Goal: Task Accomplishment & Management: Manage account settings

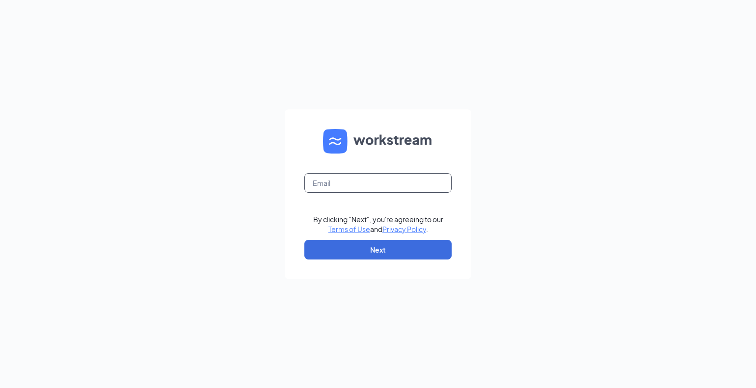
click at [373, 182] on input "text" at bounding box center [377, 183] width 147 height 20
type input "alopez@mychn.org"
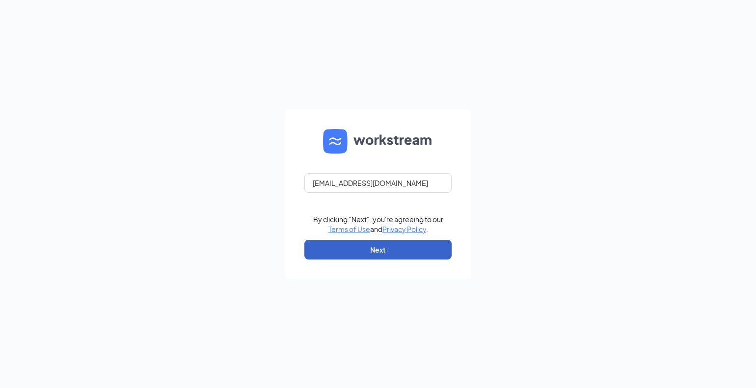
click at [402, 248] on button "Next" at bounding box center [377, 250] width 147 height 20
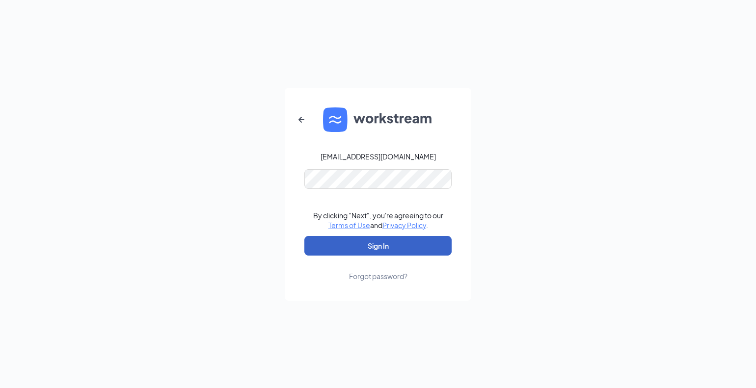
click at [392, 247] on button "Sign In" at bounding box center [377, 246] width 147 height 20
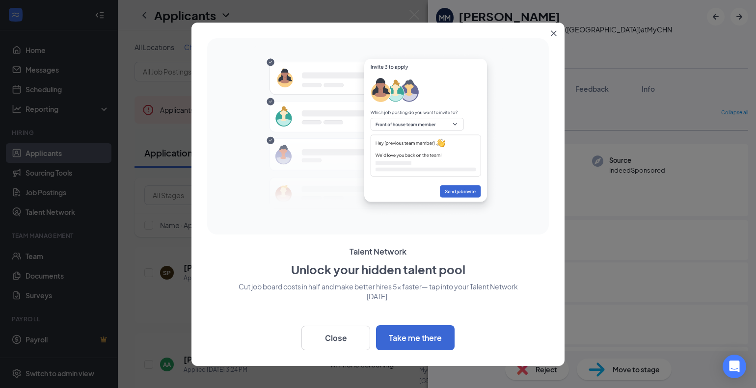
click at [554, 35] on icon "Close" at bounding box center [553, 33] width 6 height 6
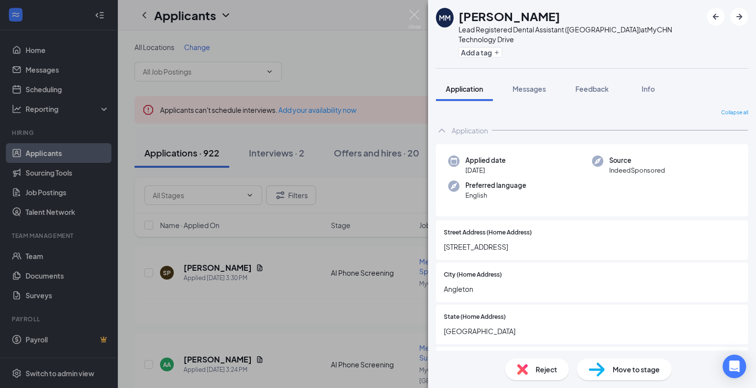
click at [338, 75] on div "MM [PERSON_NAME] Lead Registered Dental Assistant (RDA) at [GEOGRAPHIC_DATA] Ad…" at bounding box center [378, 194] width 756 height 388
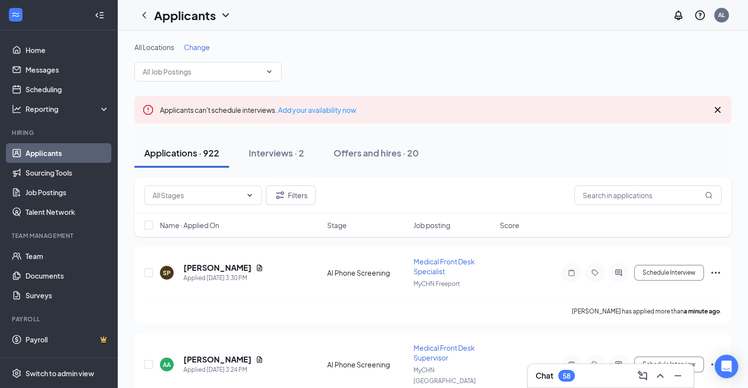
click at [202, 48] on span "Change" at bounding box center [197, 47] width 26 height 9
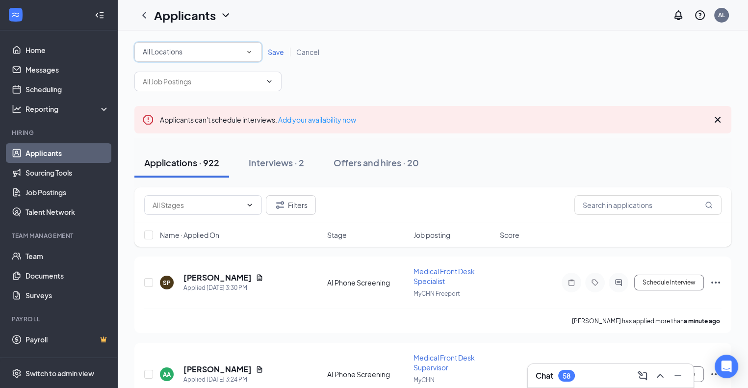
click at [221, 51] on div "All Locations" at bounding box center [198, 52] width 111 height 12
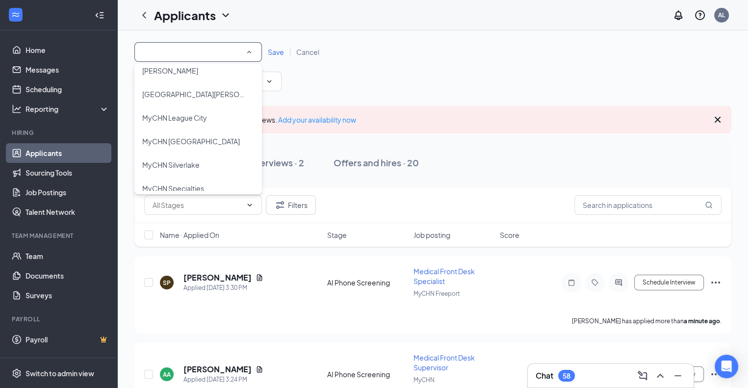
scroll to position [245, 0]
click at [214, 163] on span "MyCHN Technology Drive" at bounding box center [182, 163] width 81 height 9
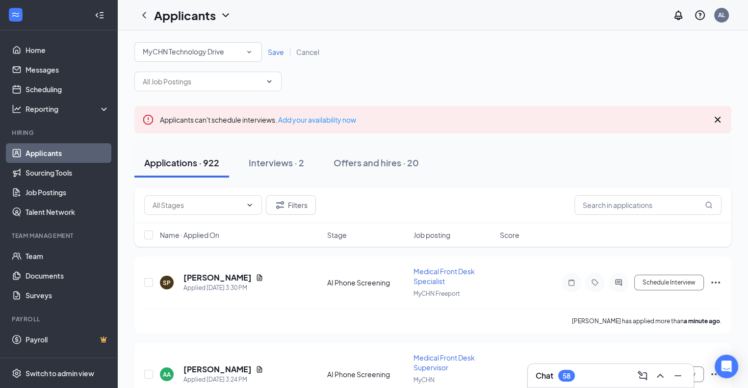
click at [277, 54] on span "Save" at bounding box center [276, 52] width 16 height 9
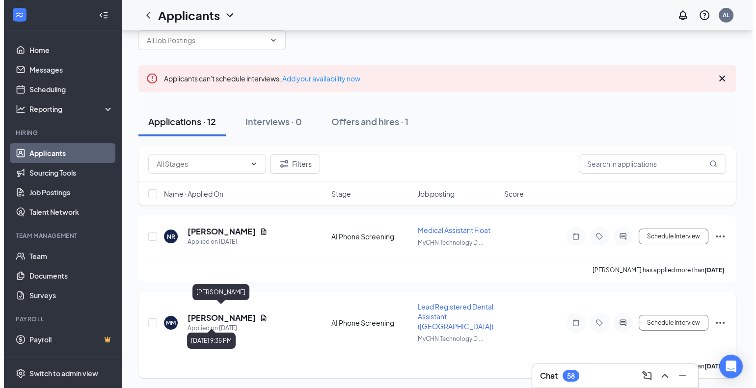
scroll to position [49, 0]
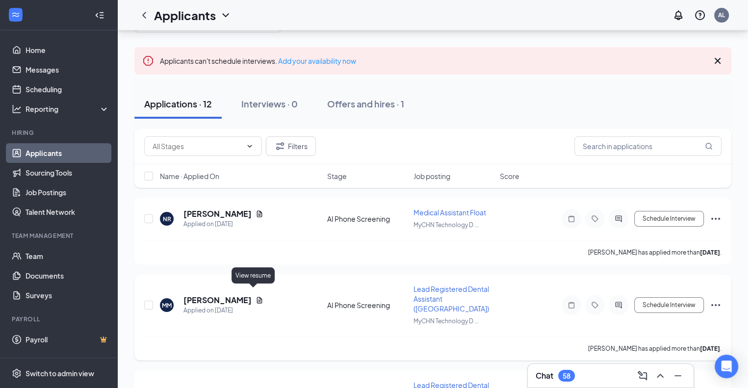
click at [256, 297] on icon "Document" at bounding box center [260, 300] width 8 height 8
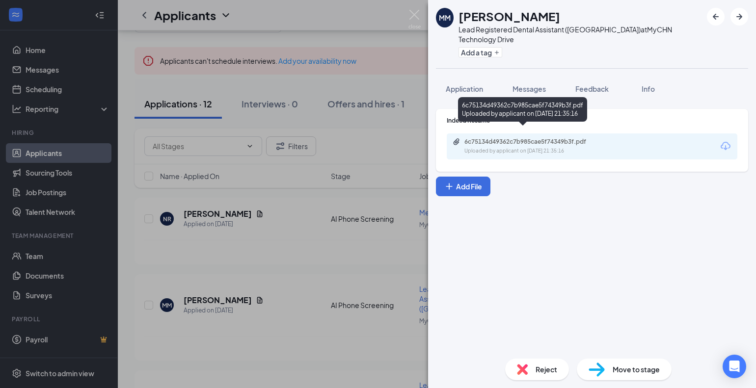
click at [491, 147] on div "Uploaded by applicant on [DATE] 21:35:16" at bounding box center [537, 151] width 147 height 8
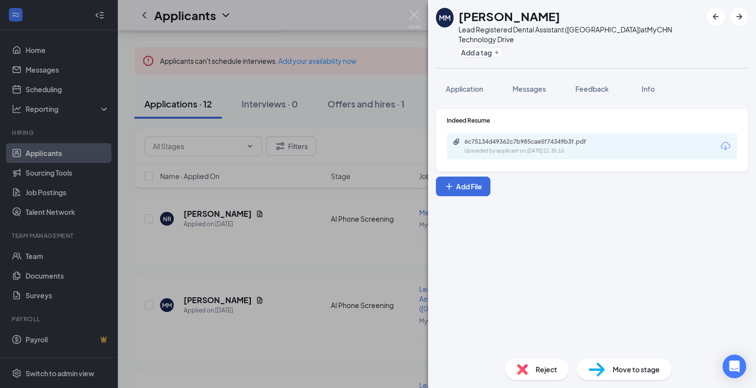
click at [283, 268] on div "MM [PERSON_NAME] Lead Registered Dental Assistant (RDA) at [GEOGRAPHIC_DATA] Ad…" at bounding box center [378, 194] width 756 height 388
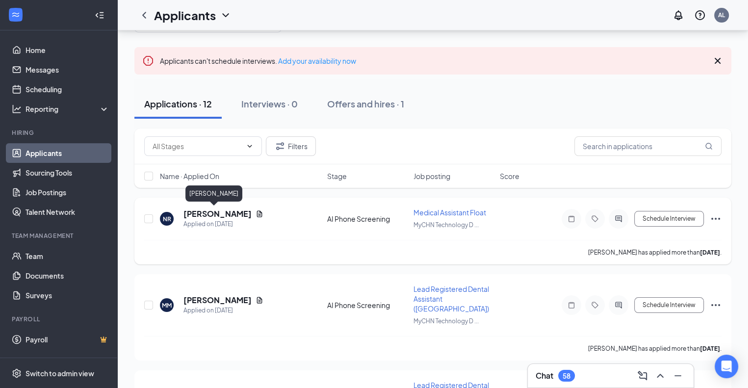
click at [256, 212] on icon "Document" at bounding box center [260, 214] width 8 height 8
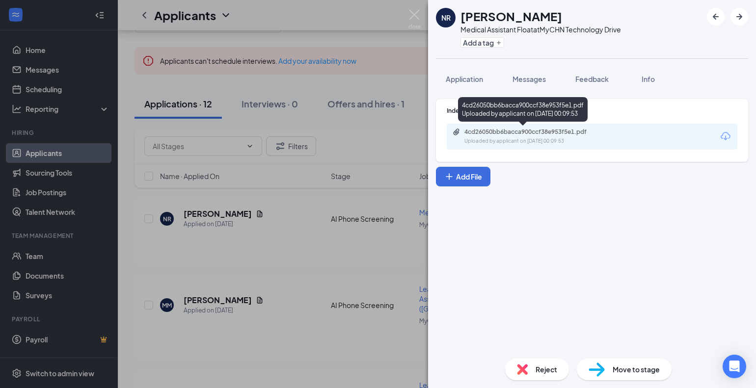
click at [578, 137] on div "Uploaded by applicant on [DATE] 00:09:53" at bounding box center [537, 141] width 147 height 8
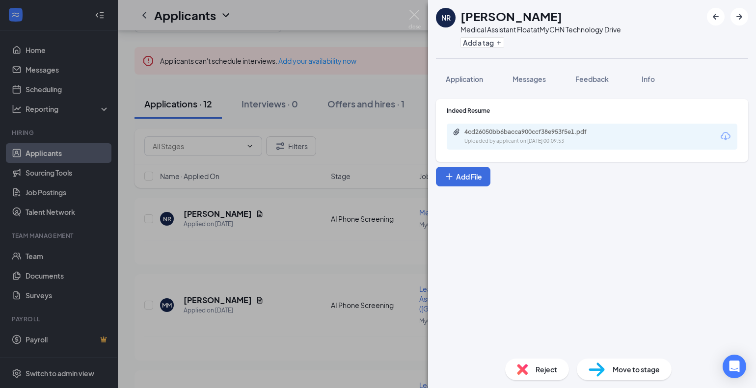
click at [294, 321] on div "NR [PERSON_NAME] Medical Assistant Float at [GEOGRAPHIC_DATA] Add a tag Applica…" at bounding box center [378, 194] width 756 height 388
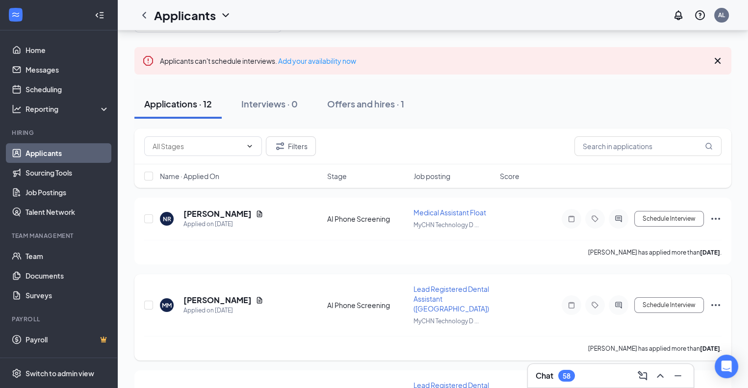
click at [243, 295] on h5 "[PERSON_NAME]" at bounding box center [217, 300] width 68 height 11
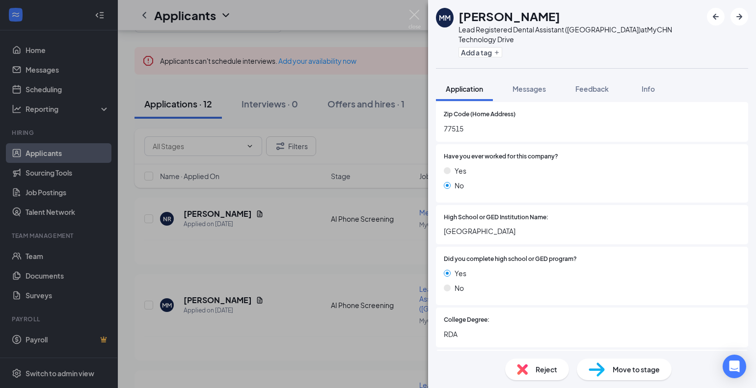
scroll to position [245, 0]
click at [546, 369] on span "Reject" at bounding box center [546, 369] width 22 height 11
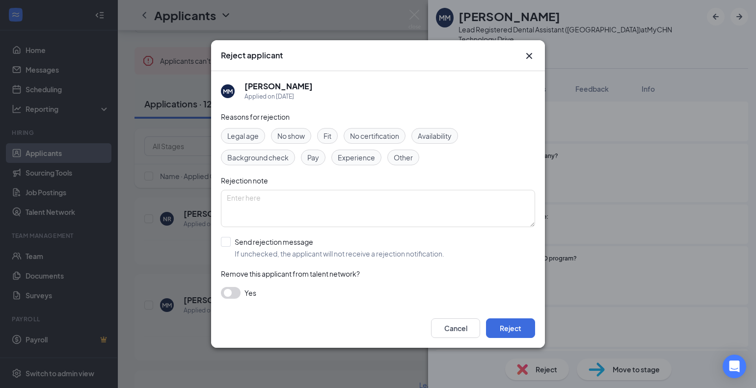
click at [364, 157] on span "Experience" at bounding box center [356, 157] width 37 height 11
drag, startPoint x: 521, startPoint y: 329, endPoint x: 254, endPoint y: 345, distance: 267.3
click at [520, 329] on button "Reject" at bounding box center [510, 328] width 49 height 20
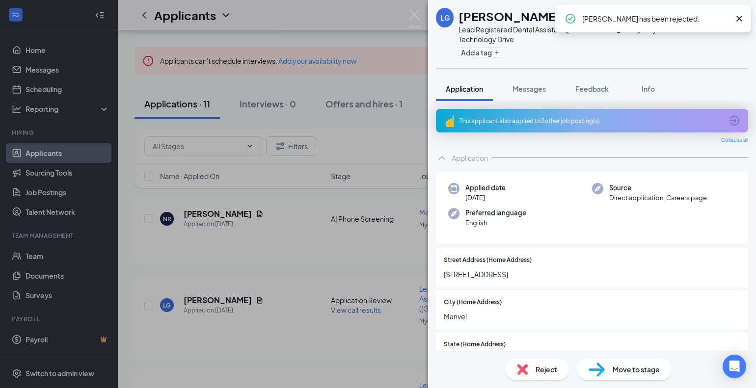
click at [241, 335] on div "LG [PERSON_NAME] Lead Registered Dental Assistant (RDA) at [GEOGRAPHIC_DATA] Ad…" at bounding box center [378, 194] width 756 height 388
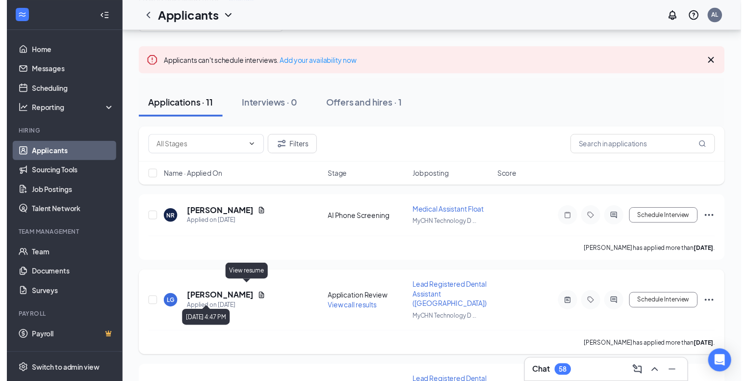
scroll to position [147, 0]
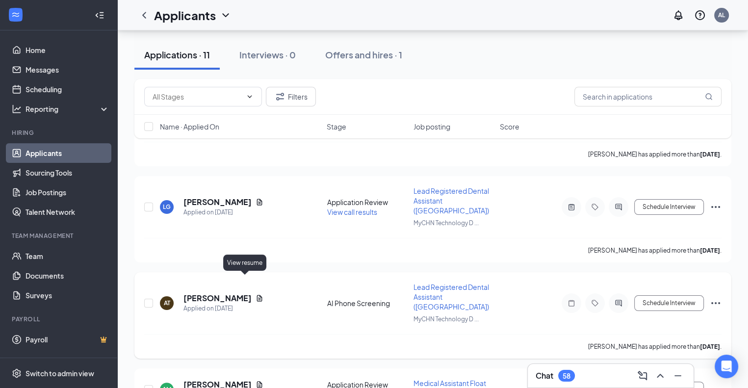
click at [240, 293] on div "[PERSON_NAME]" at bounding box center [223, 298] width 80 height 11
click at [256, 294] on icon "Document" at bounding box center [260, 298] width 8 height 8
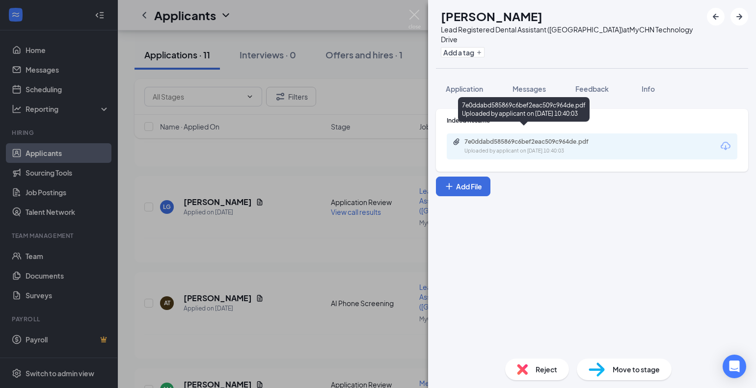
click at [515, 147] on div "Uploaded by applicant on [DATE] 10:40:03" at bounding box center [537, 151] width 147 height 8
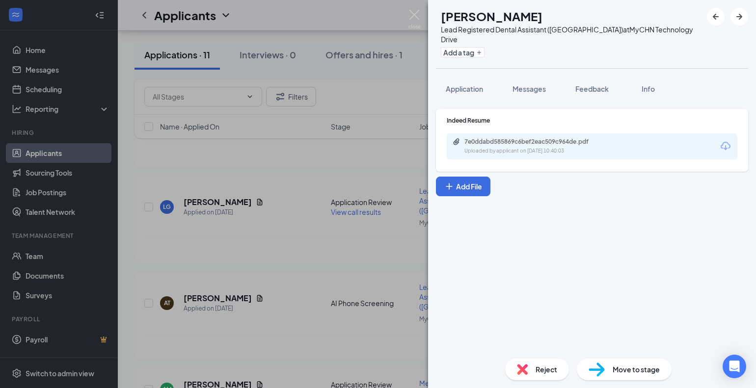
drag, startPoint x: 301, startPoint y: 317, endPoint x: 213, endPoint y: 318, distance: 88.3
click at [300, 317] on div "AT [PERSON_NAME] Lead Registered Dental Assistant (RDA) at [GEOGRAPHIC_DATA] Ad…" at bounding box center [378, 194] width 756 height 388
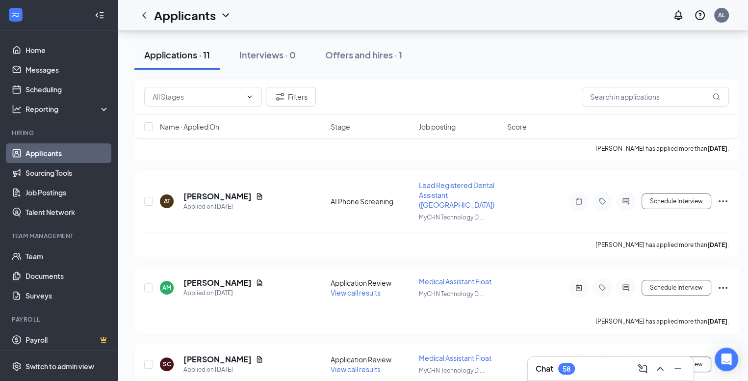
scroll to position [294, 0]
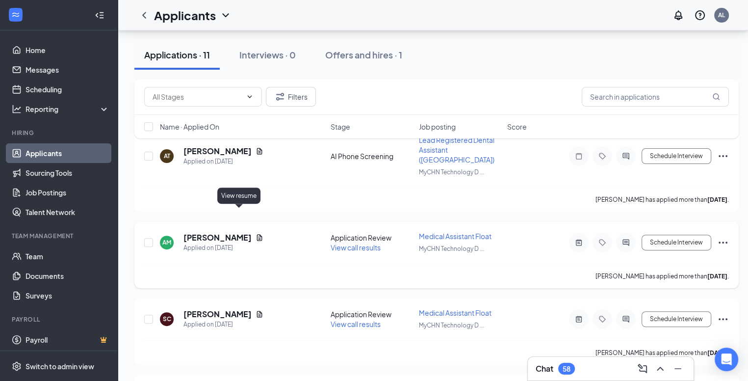
click at [257, 234] on icon "Document" at bounding box center [259, 237] width 5 height 6
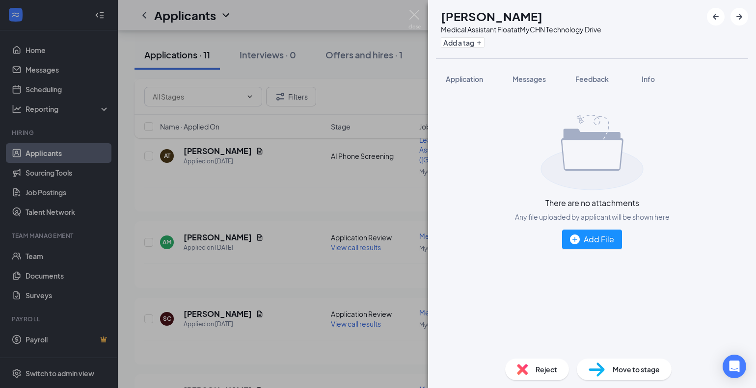
click at [272, 247] on div "AM [PERSON_NAME] Medical Assistant Float at [GEOGRAPHIC_DATA] Add a tag Applica…" at bounding box center [378, 194] width 756 height 388
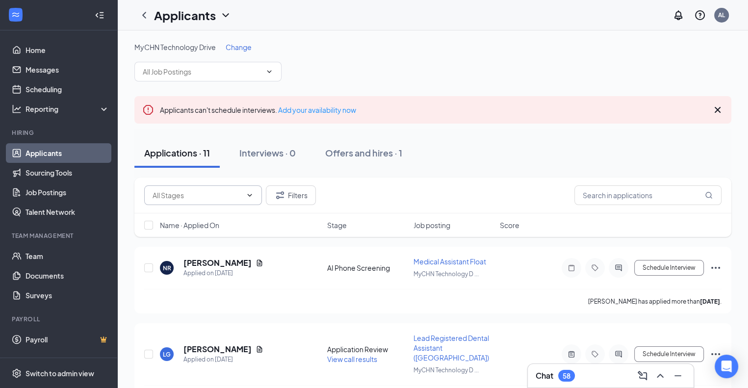
click at [249, 198] on icon "ChevronDown" at bounding box center [250, 195] width 8 height 8
click at [283, 242] on div "Filters Name · Applied On Stage Job posting Score" at bounding box center [432, 212] width 597 height 69
click at [268, 71] on icon "ChevronDown" at bounding box center [269, 71] width 4 height 2
click at [179, 94] on div "Lead Registered Dental Assistant (RDA) (MyCHN Technology Drive)" at bounding box center [239, 88] width 210 height 11
type input "Lead Registered Dental Assistant (RDA) (MyCHN Technology Drive)"
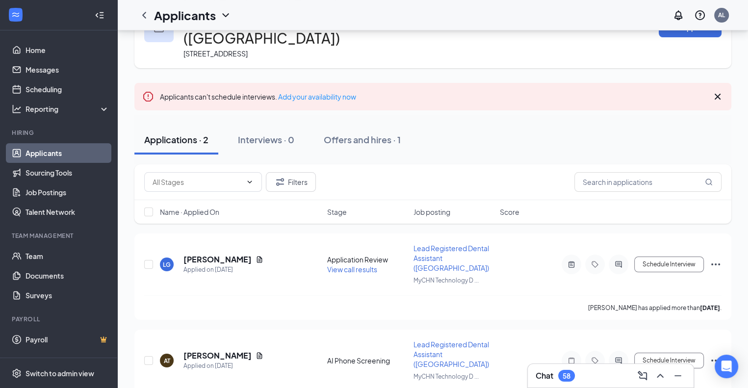
scroll to position [56, 0]
click at [257, 255] on icon "Document" at bounding box center [259, 258] width 5 height 6
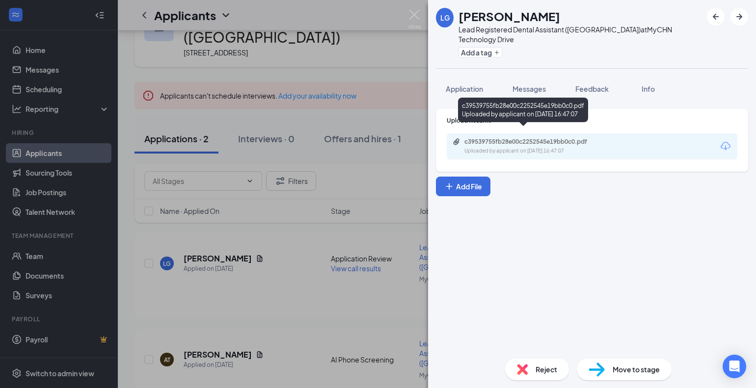
click at [565, 147] on div "Uploaded by applicant on [DATE] 16:47:07" at bounding box center [537, 151] width 147 height 8
click at [522, 280] on div "Upload Resume c39539755fb28e00c2252545e19bb0c0.pdf Uploaded by applicant on [DA…" at bounding box center [592, 226] width 328 height 250
click at [281, 331] on div "LG [PERSON_NAME] Lead Registered Dental Assistant (RDA) at [GEOGRAPHIC_DATA] Ad…" at bounding box center [378, 194] width 756 height 388
